Goal: Complete application form: Complete application form

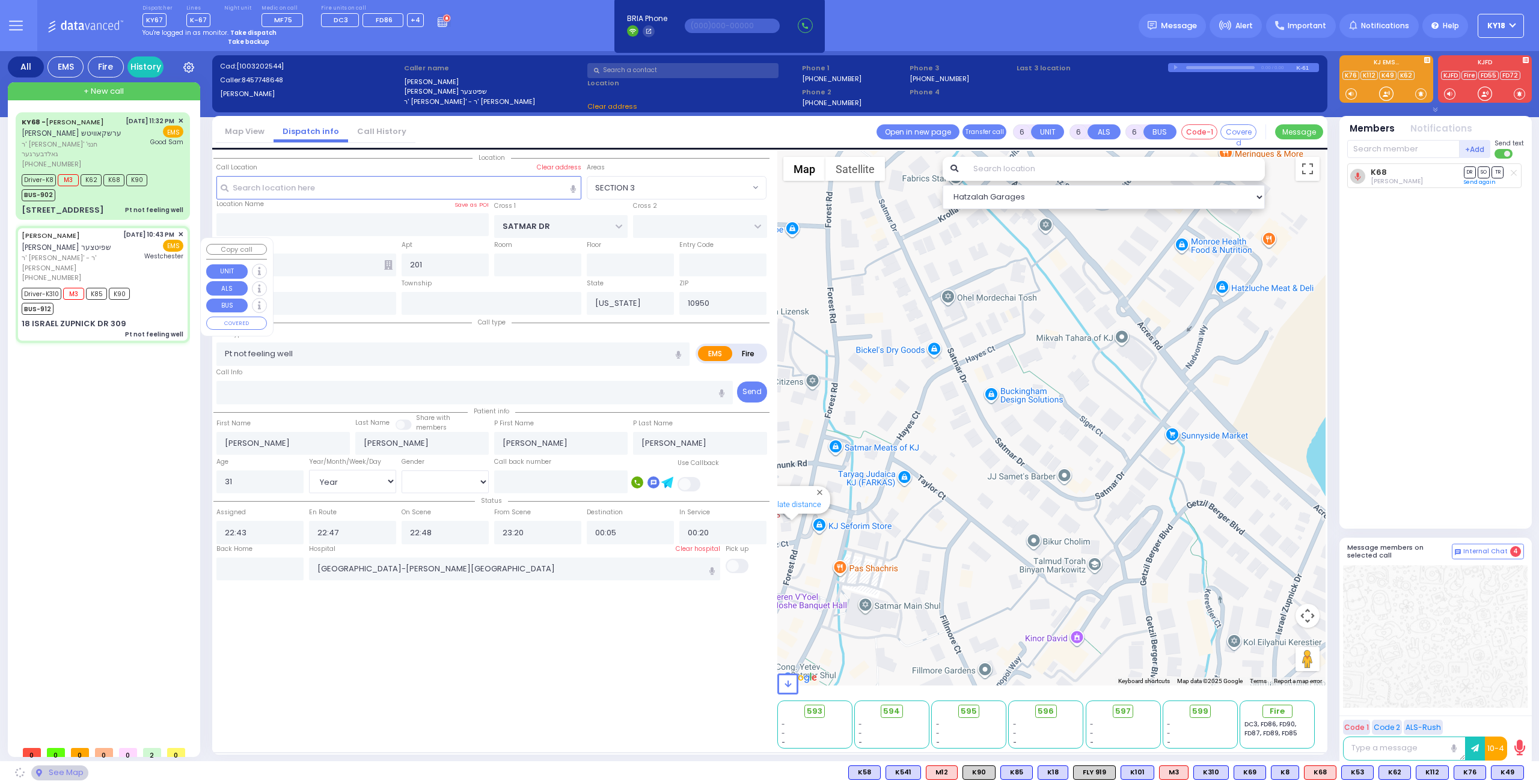
select select
select select "Year"
select select "[DEMOGRAPHIC_DATA]"
type input "GETZIL BERGER BLVD"
type input "ACRES RD"
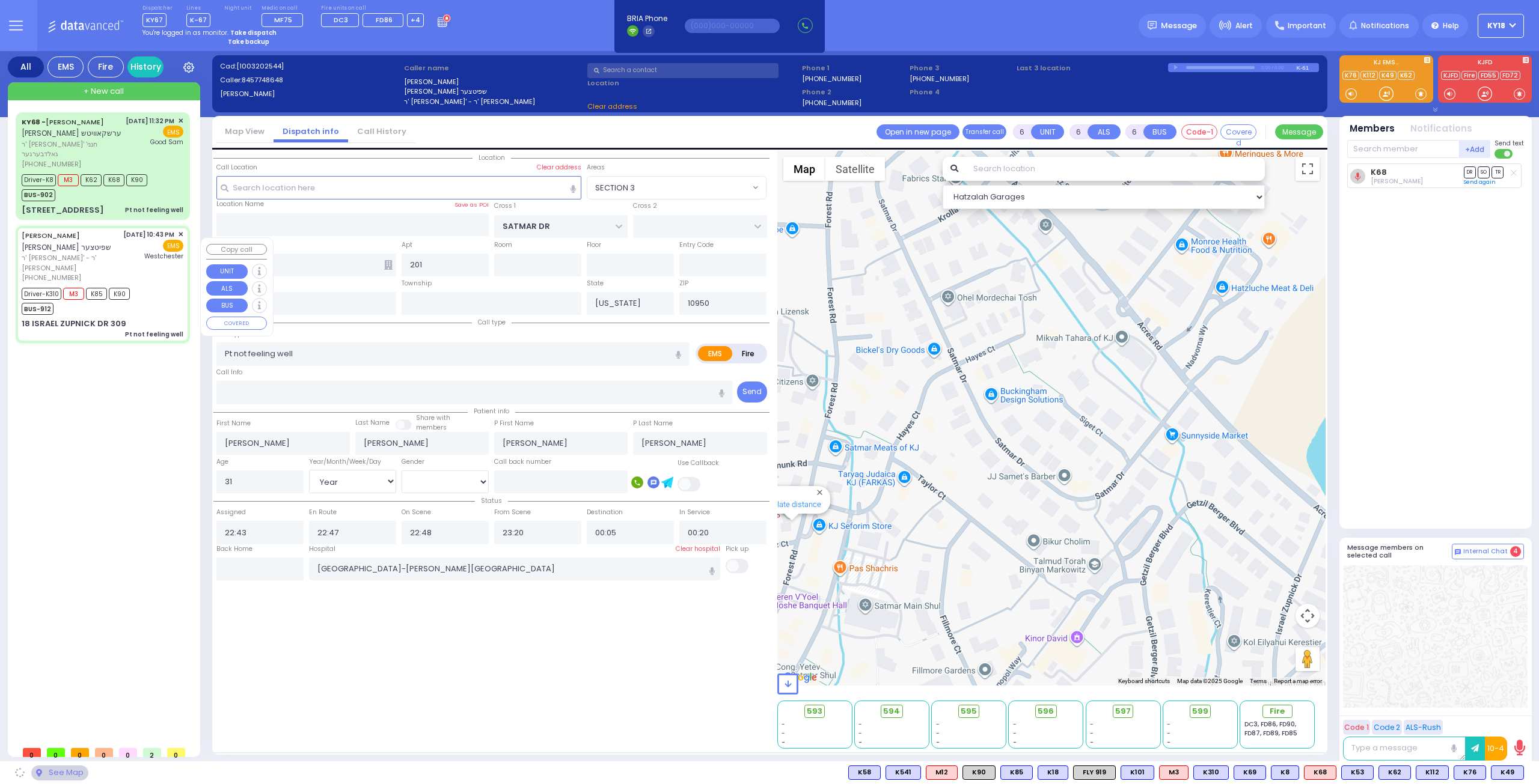
type input "18 ISRAEL ZUPNICK DR"
type input "309"
select select "SECTION 4"
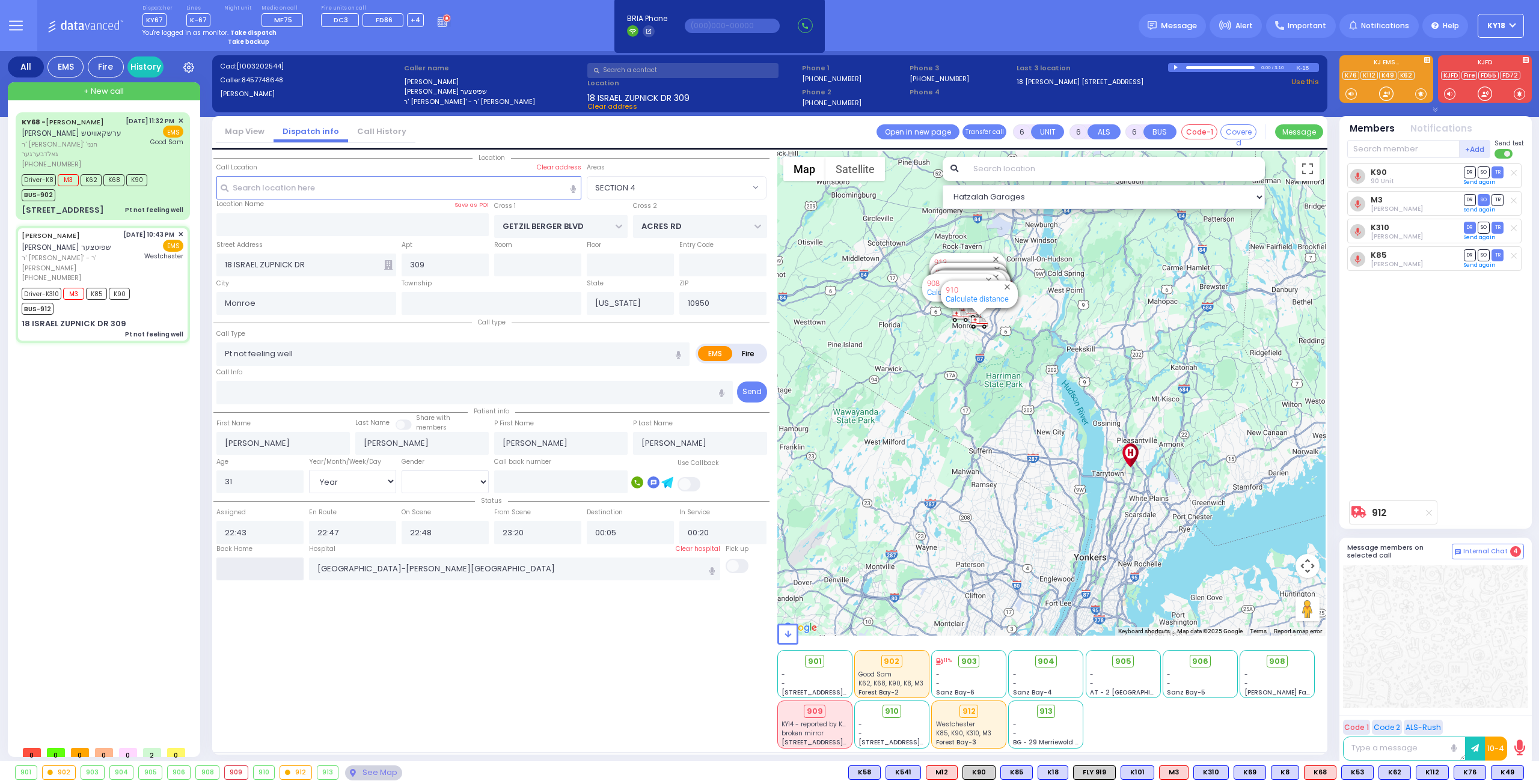
click at [256, 569] on input "text" at bounding box center [259, 569] width 87 height 23
click at [254, 570] on input "text" at bounding box center [259, 569] width 87 height 23
click at [256, 569] on input "text" at bounding box center [259, 569] width 87 height 23
click at [258, 566] on input "text" at bounding box center [259, 569] width 87 height 23
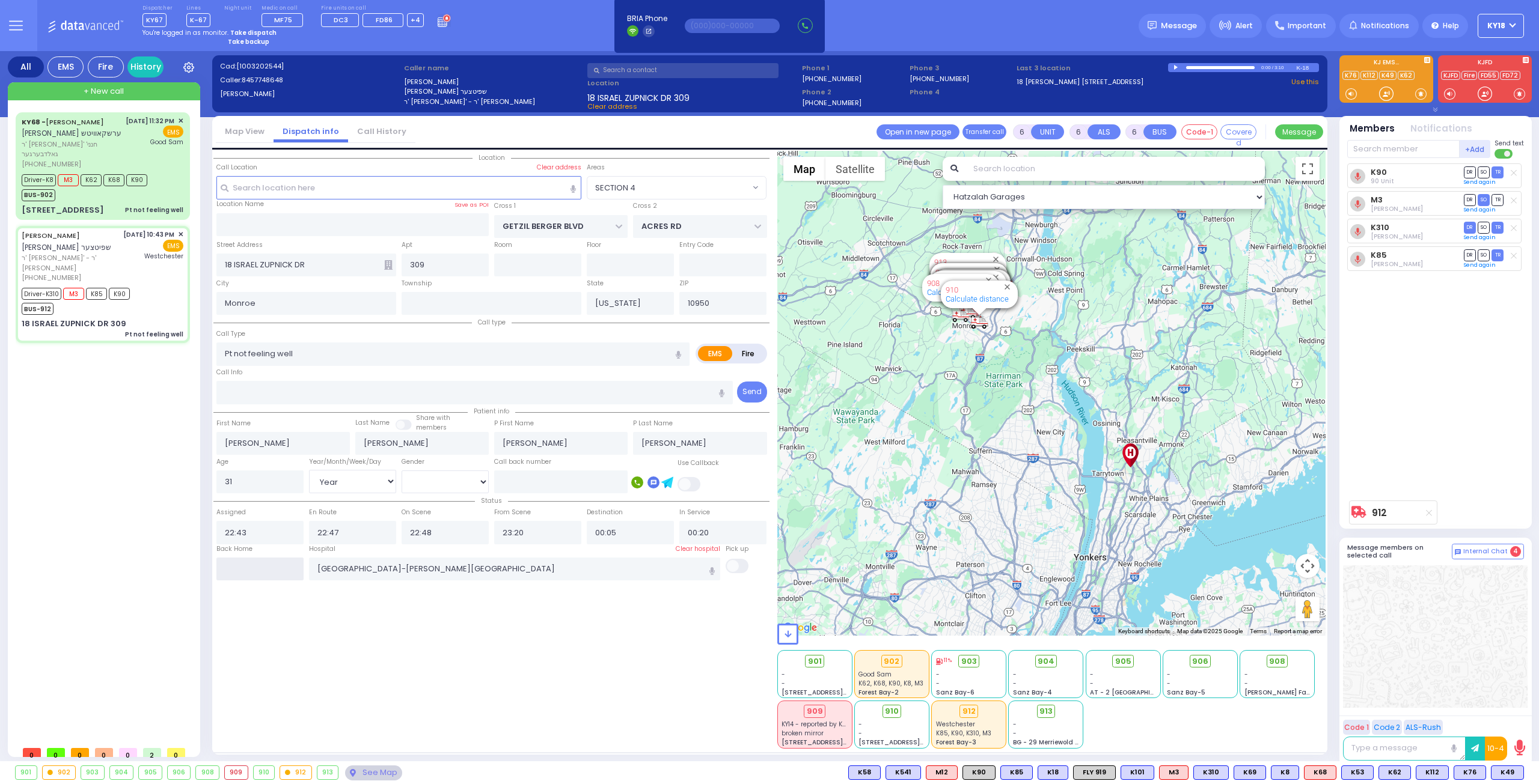
click at [258, 566] on input "text" at bounding box center [259, 569] width 87 height 23
click at [259, 566] on input "text" at bounding box center [259, 569] width 87 height 23
click at [257, 566] on input "text" at bounding box center [259, 569] width 87 height 23
click at [259, 564] on input "text" at bounding box center [259, 569] width 87 height 23
click at [259, 558] on input "text" at bounding box center [259, 569] width 87 height 23
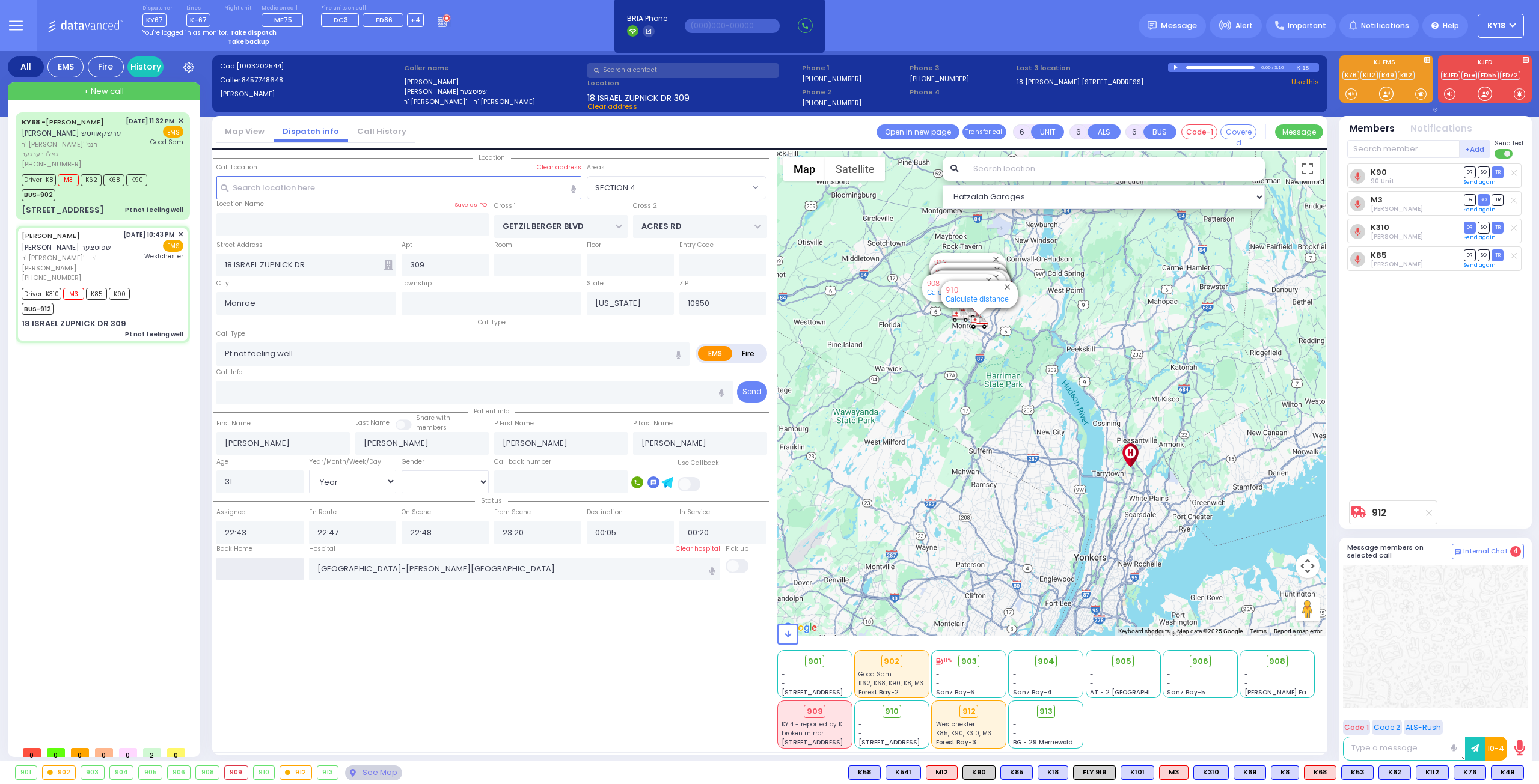
click at [257, 558] on input "text" at bounding box center [259, 569] width 87 height 23
click at [257, 566] on input "text" at bounding box center [259, 569] width 87 height 23
click at [258, 566] on input "text" at bounding box center [259, 569] width 87 height 23
type input "06:14"
click at [258, 566] on input "06:14" at bounding box center [259, 569] width 87 height 23
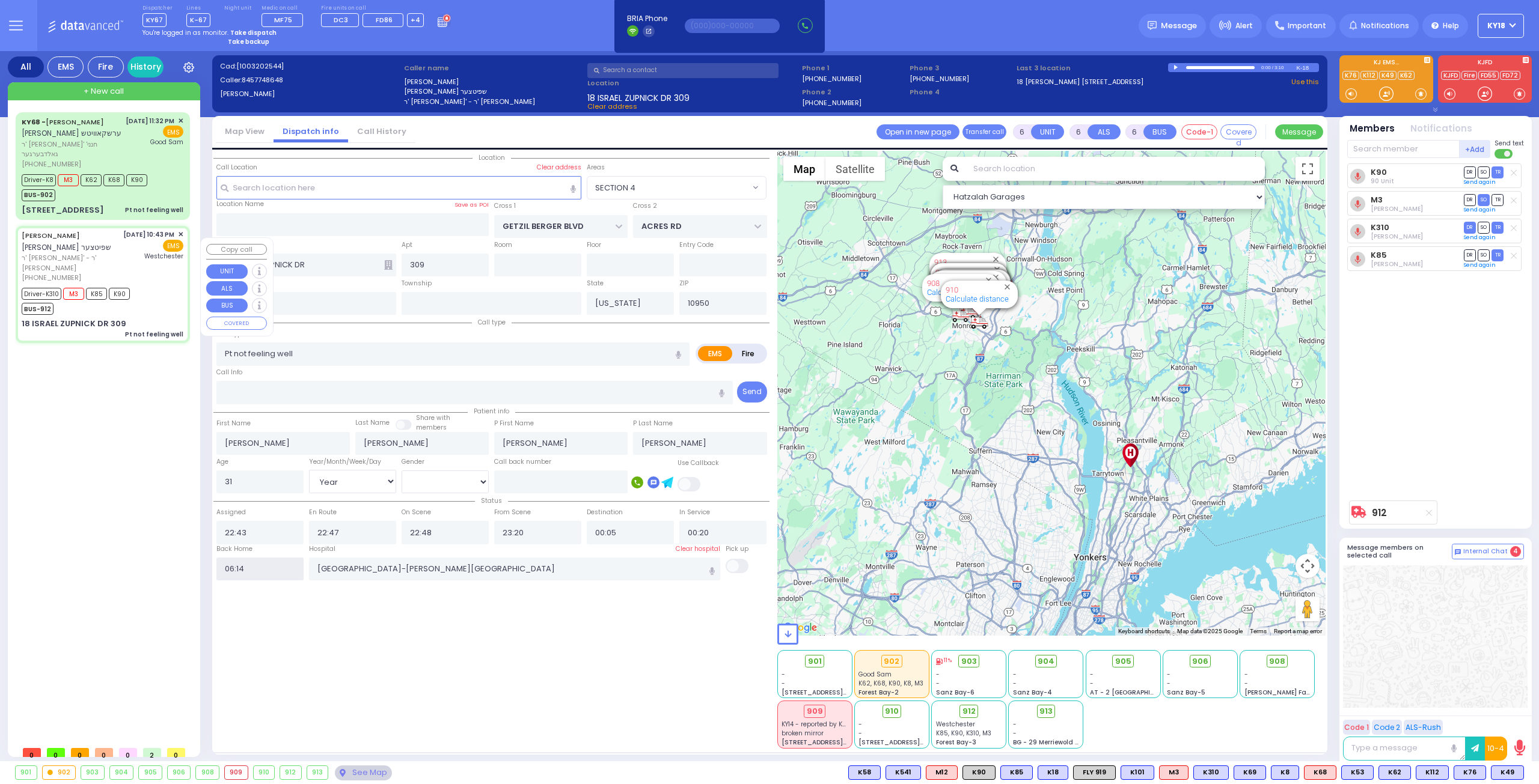
select select
radio input "true"
select select
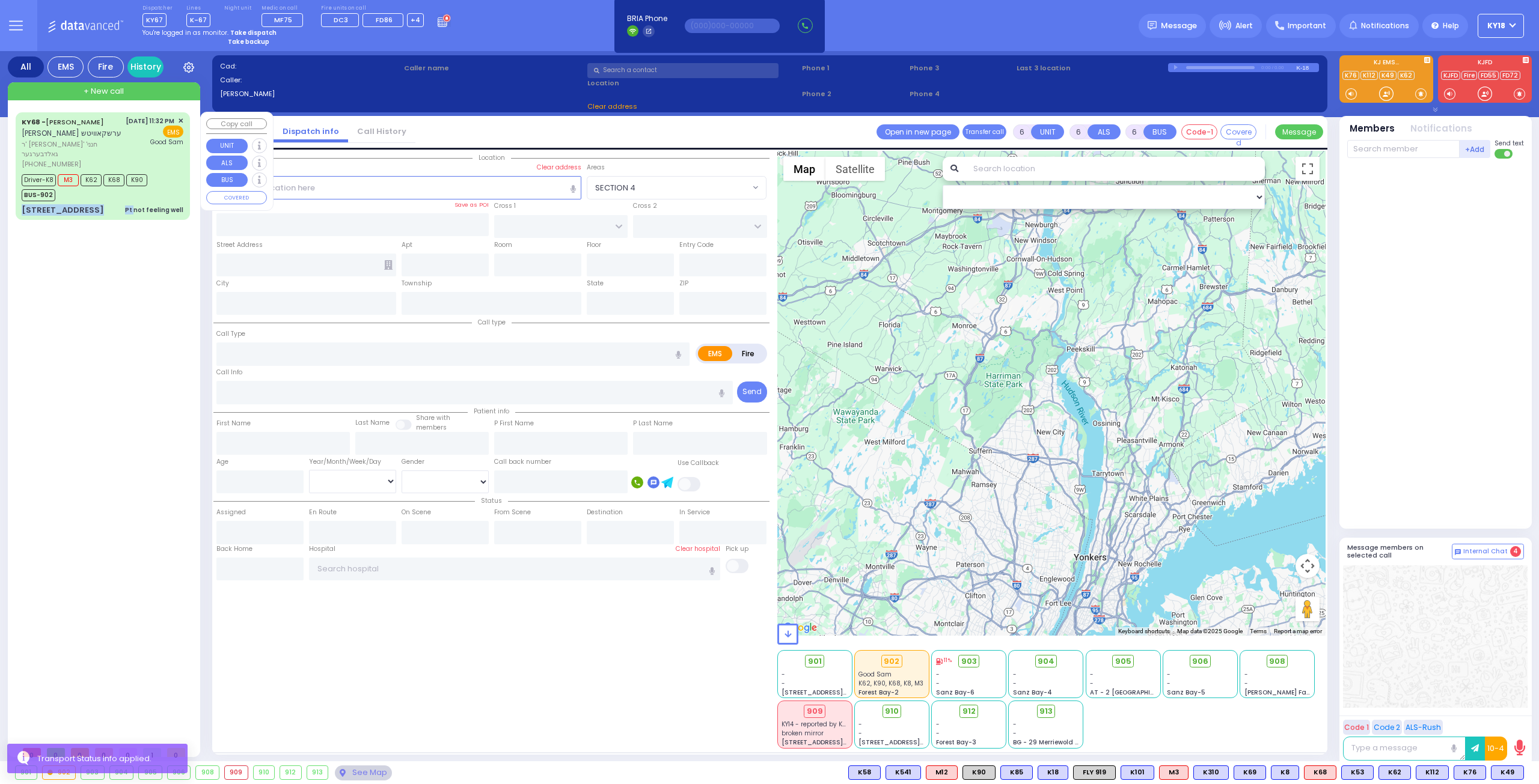
click at [137, 212] on div "KY68 - [PERSON_NAME] [PERSON_NAME] ר' [PERSON_NAME]' חנני' גאלדבערגער [PHONE_NU…" at bounding box center [103, 166] width 170 height 104
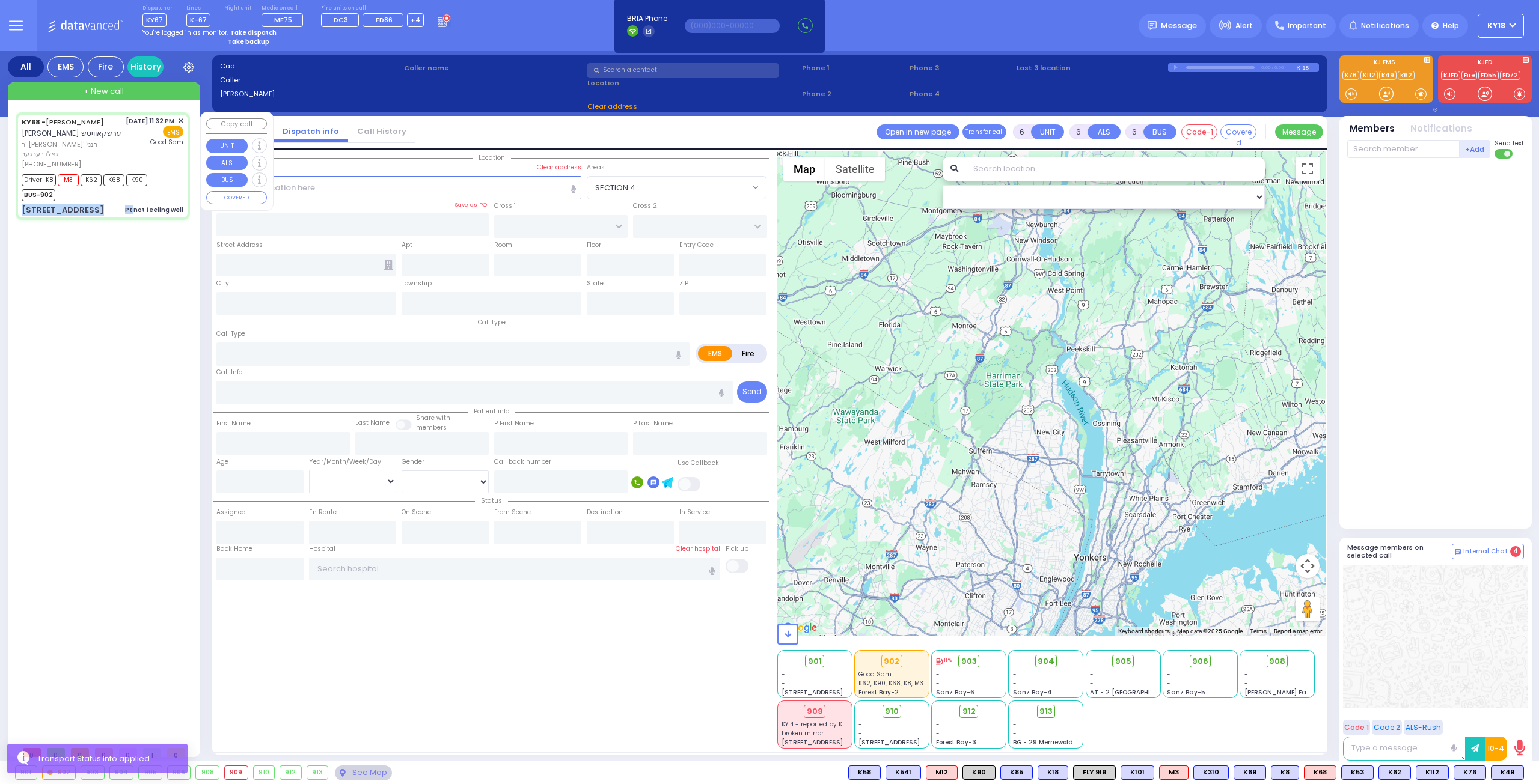
select select
type input "Pt not feeling well"
radio input "true"
type input "[PERSON_NAME]"
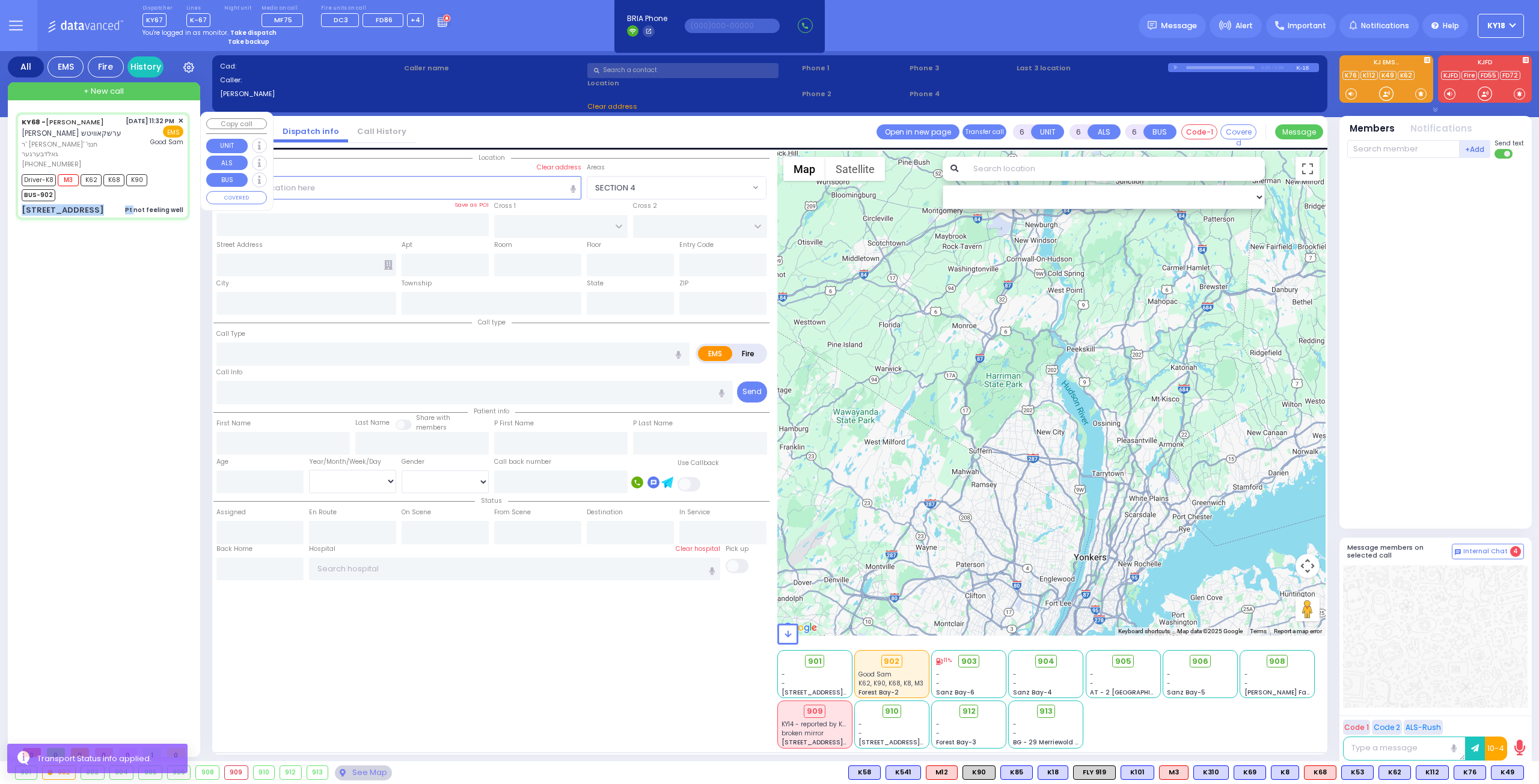
type input "[PERSON_NAME]"
type input "27"
select select "Year"
select select "[DEMOGRAPHIC_DATA]"
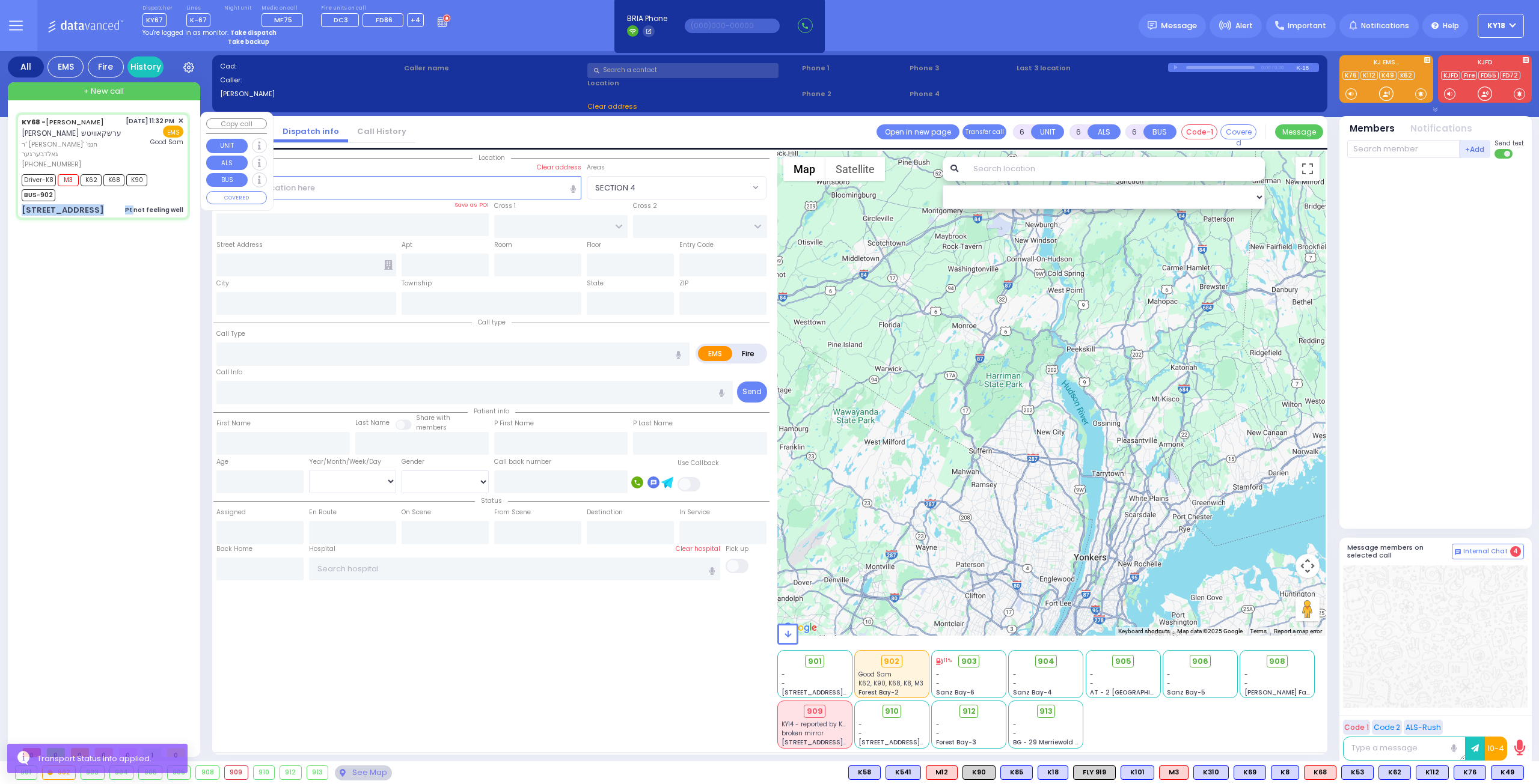
type input "23:32"
type input "23:33"
type input "23:35"
type input "23:45"
type input "00:50"
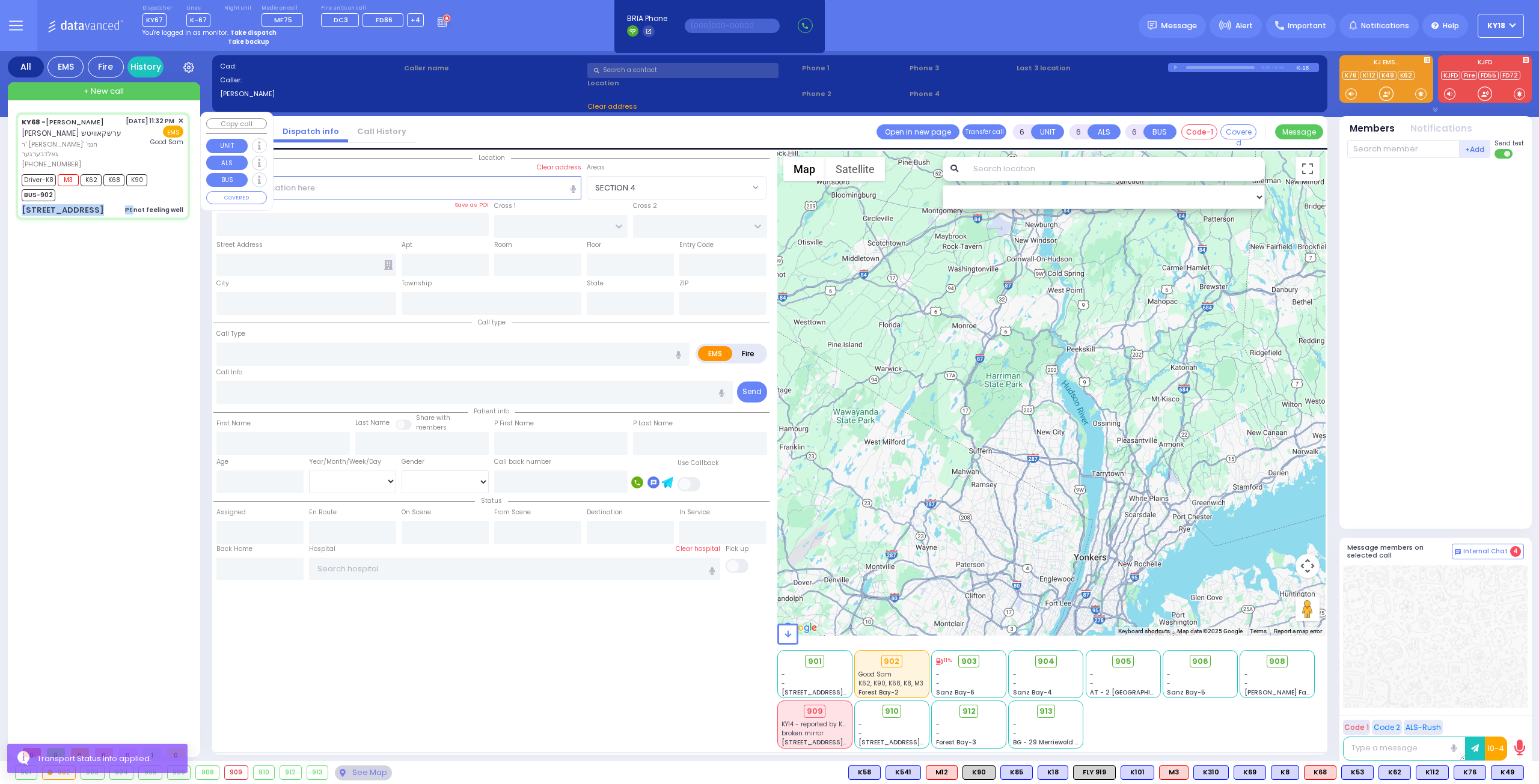
type input "01:01"
type input "[GEOGRAPHIC_DATA]"
select select "Hatzalah Garages"
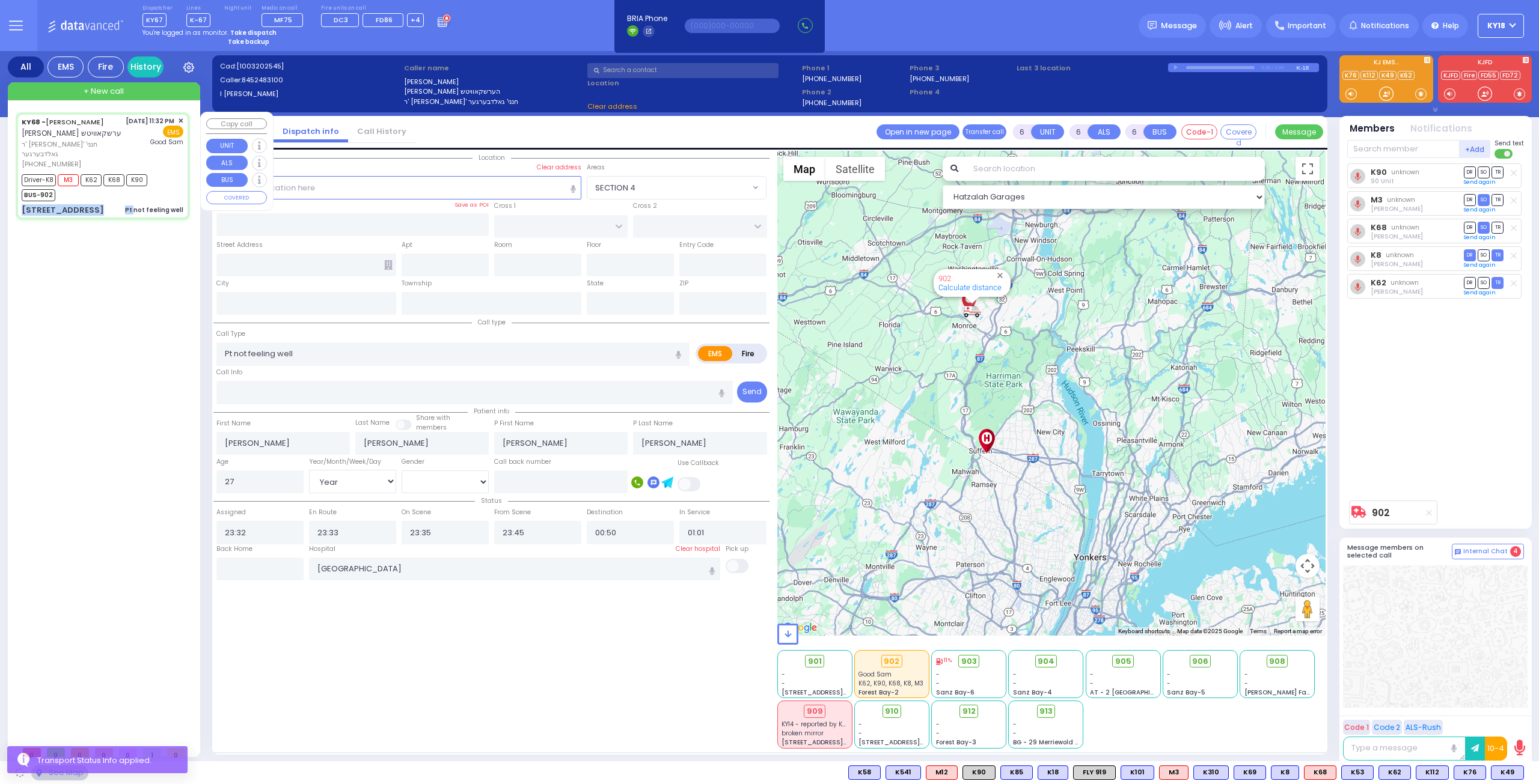
type input "MOUNTAINVIEW DR"
type input "[STREET_ADDRESS]"
type input "314"
type input "Monroe"
type input "[US_STATE]"
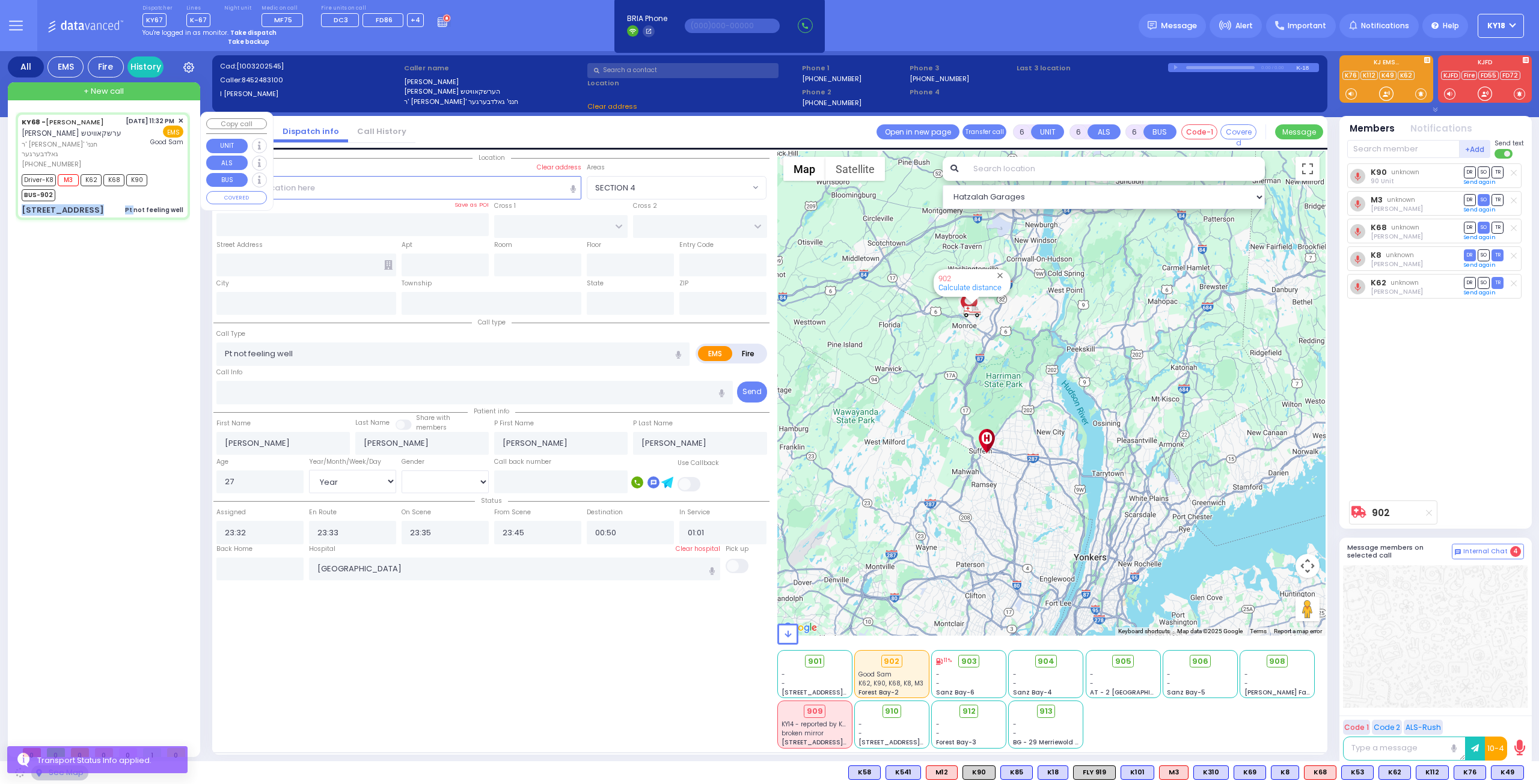
type input "10950"
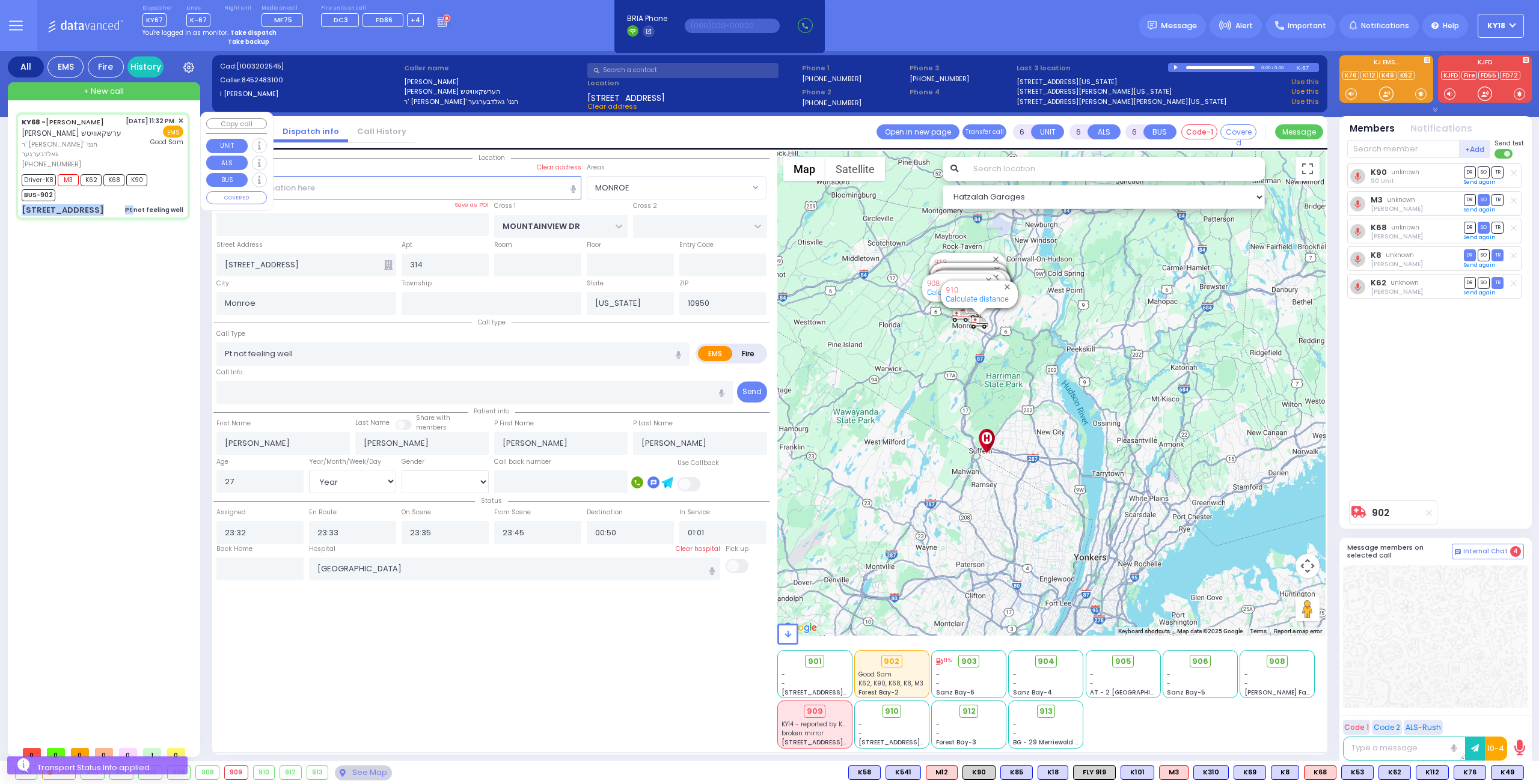
select select "MONROE"
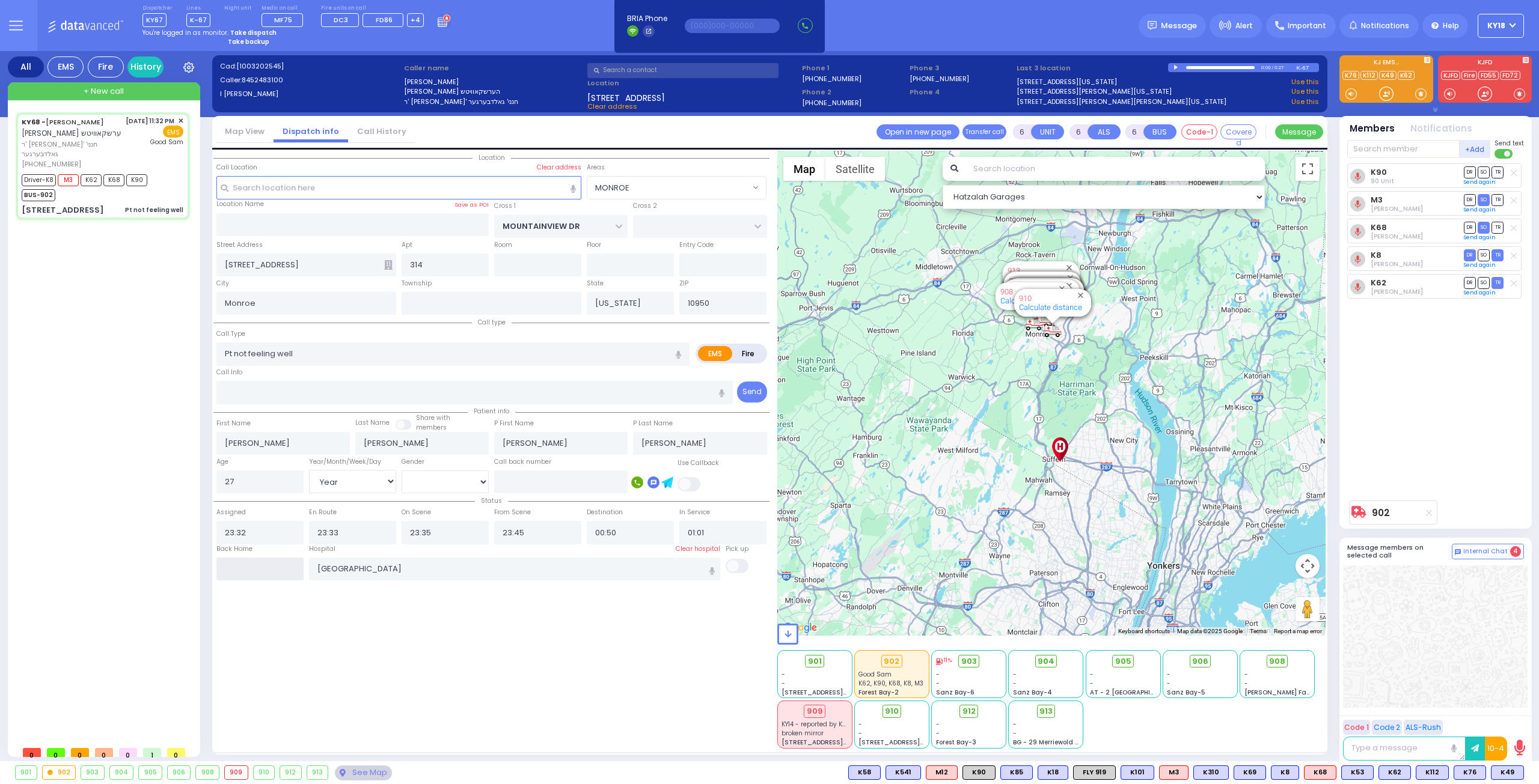
click at [252, 570] on input "text" at bounding box center [259, 569] width 87 height 23
type input "06:14"
select select
radio input "true"
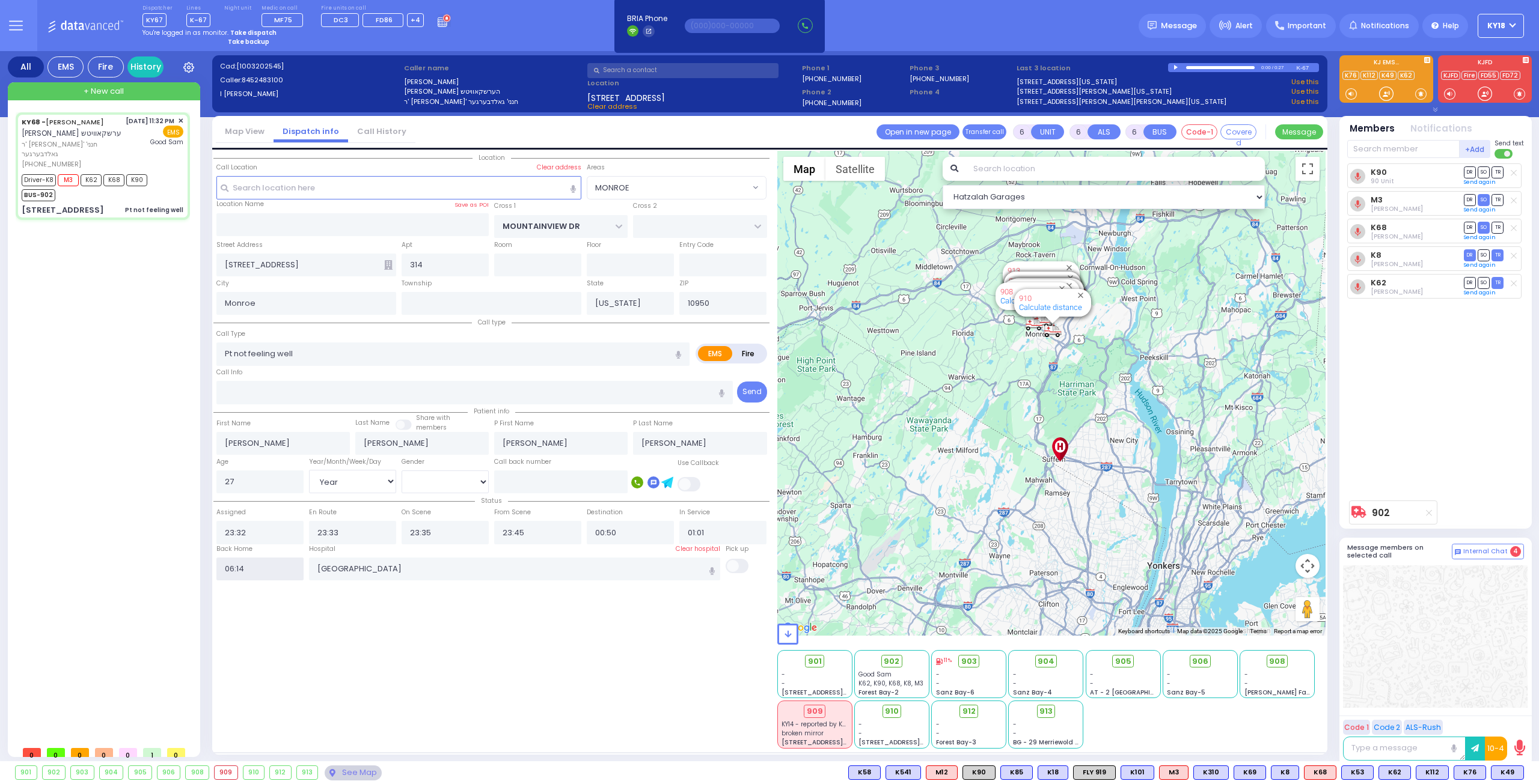
select select
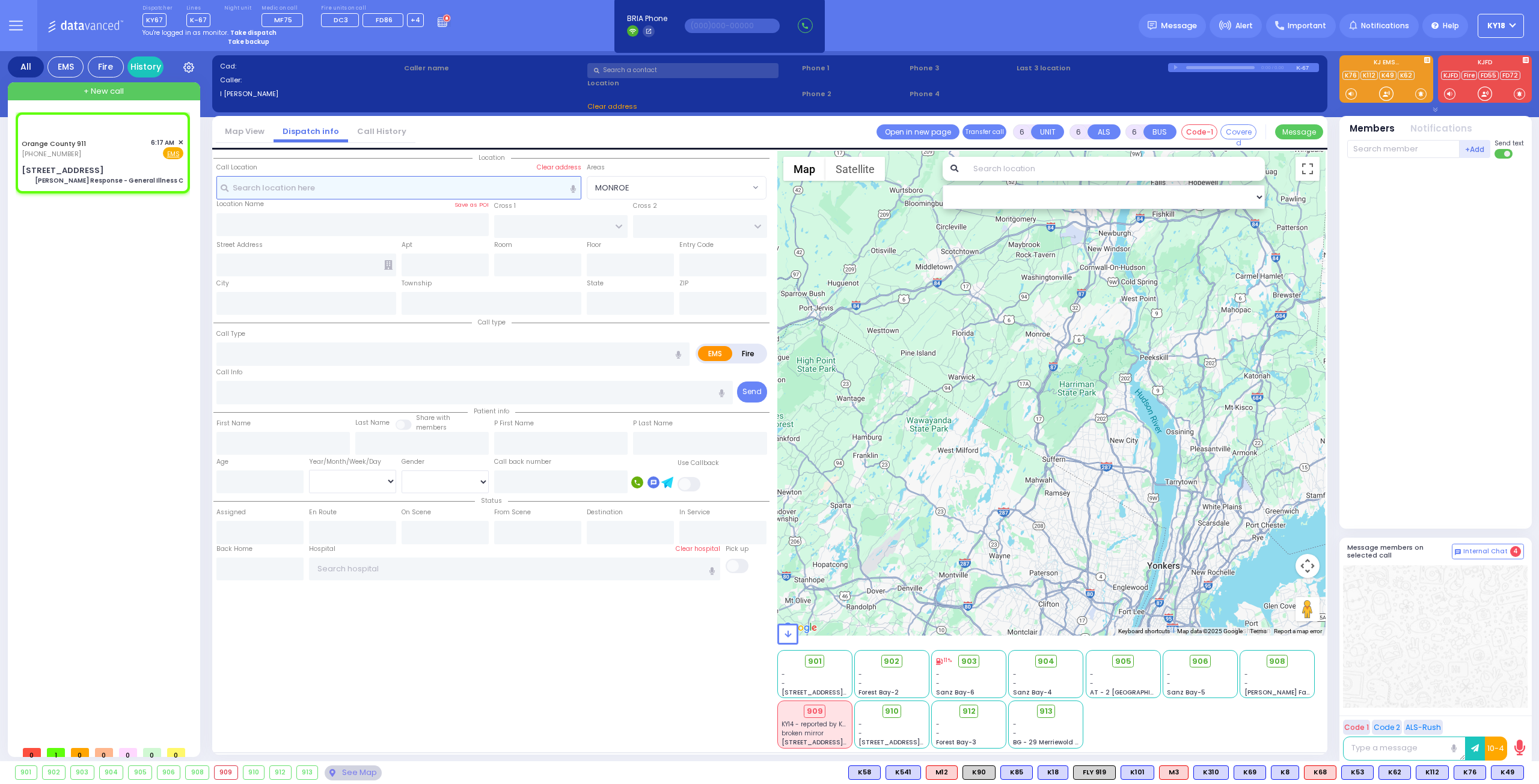
select select
type input "[PERSON_NAME] Response - General Illness C"
radio input "true"
type input "Nature: : Charlie Response - General Illness C Address: : [STREET_ADDRESS]: : […"
select select
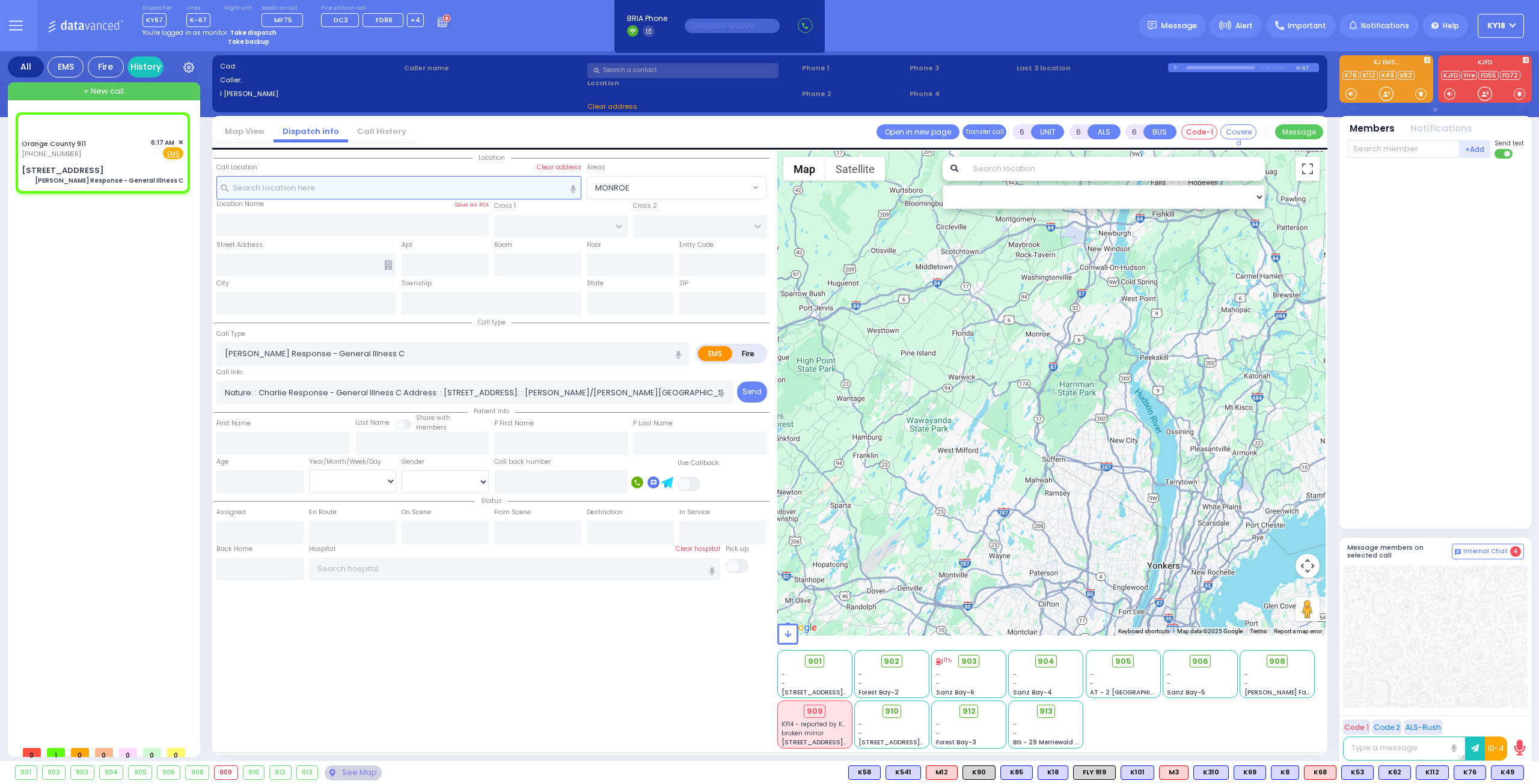
select select "Hatzalah Garages"
select select
radio input "true"
select select
select select "Hatzalah Garages"
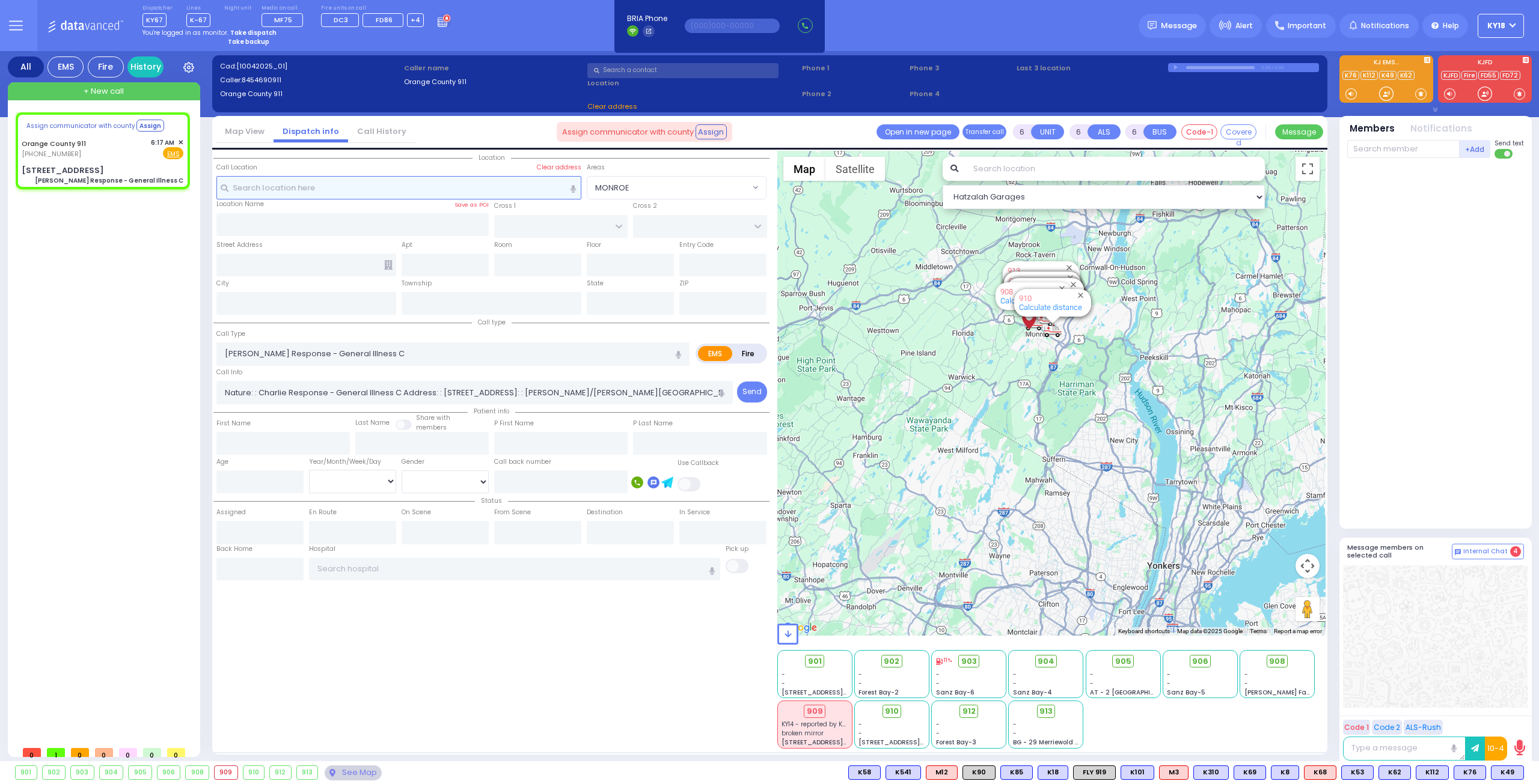
type input "[STREET_ADDRESS]"
type input "Monroe"
type input "[US_STATE]"
type input "10950"
